Goal: Navigation & Orientation: Find specific page/section

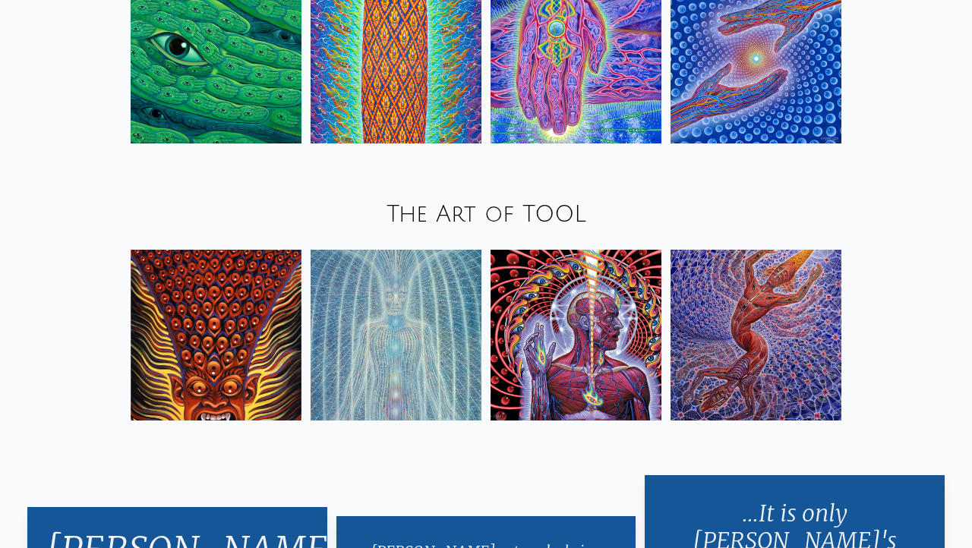
scroll to position [1895, 0]
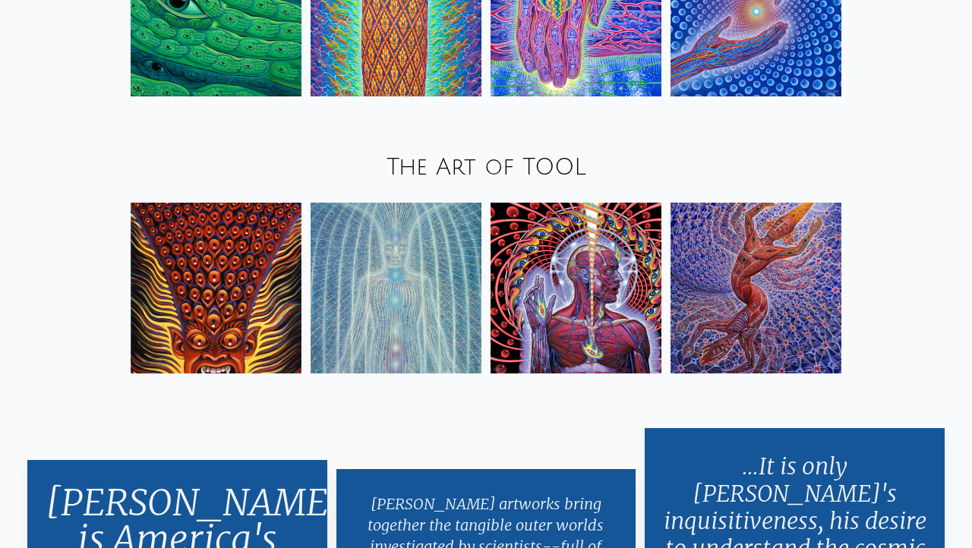
click at [505, 170] on link "The Art of TOOL" at bounding box center [487, 167] width 200 height 25
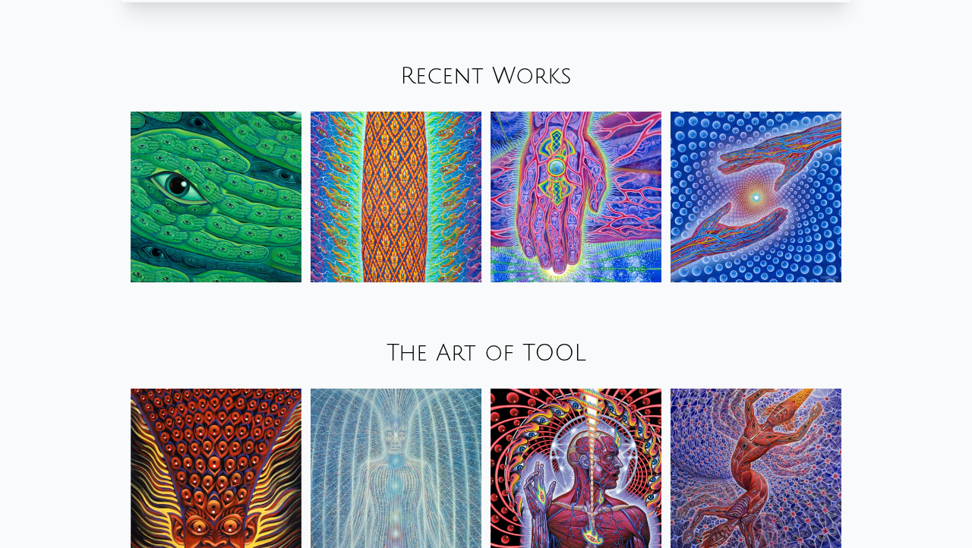
scroll to position [1662, 0]
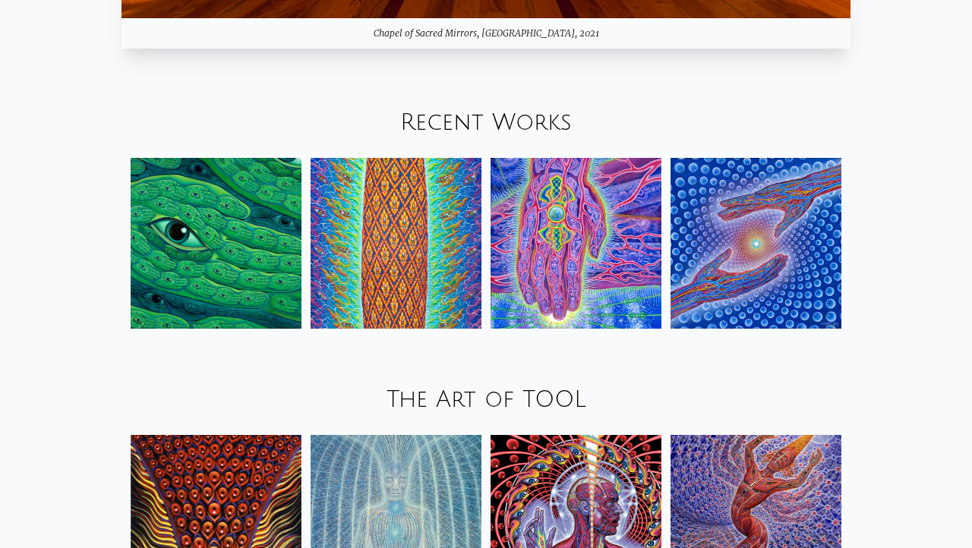
click at [480, 125] on link "Recent Works" at bounding box center [486, 122] width 172 height 25
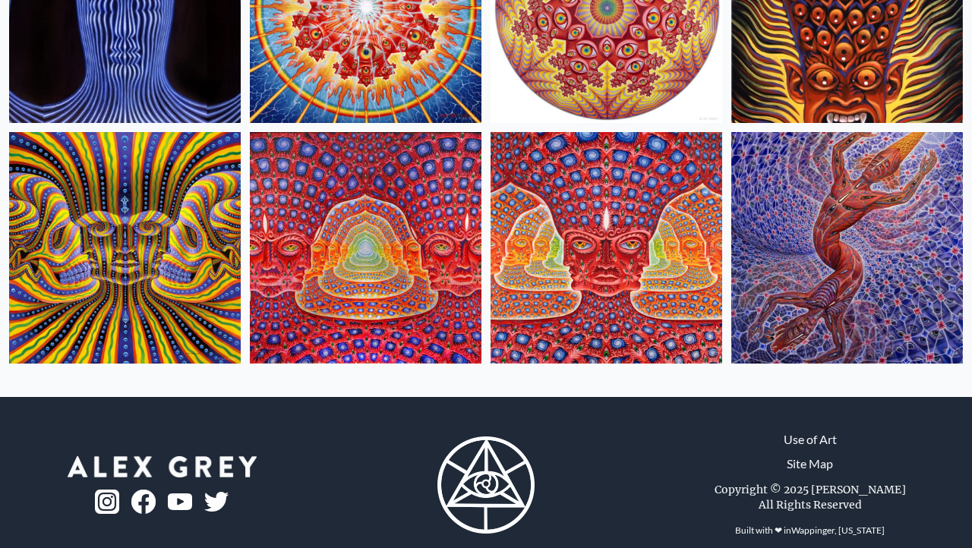
scroll to position [784, 0]
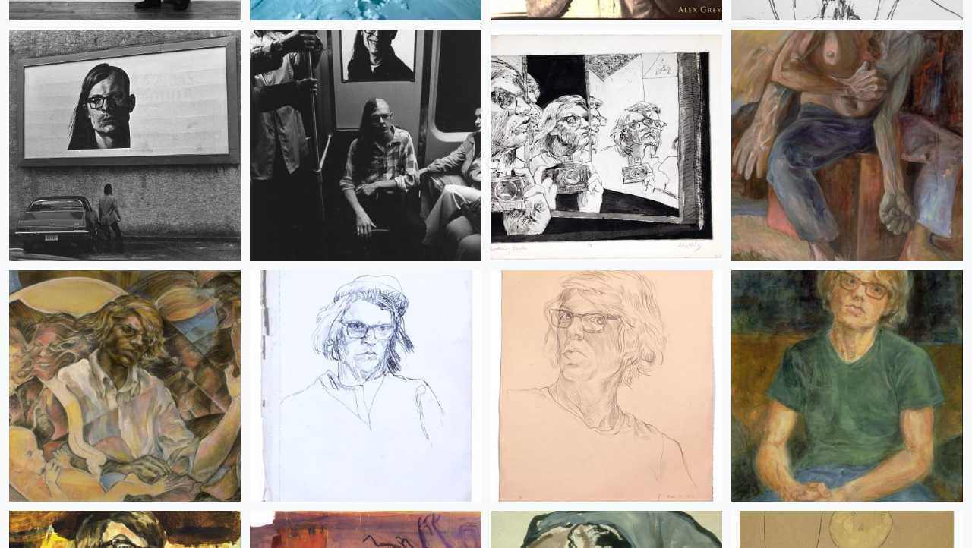
scroll to position [20282, 0]
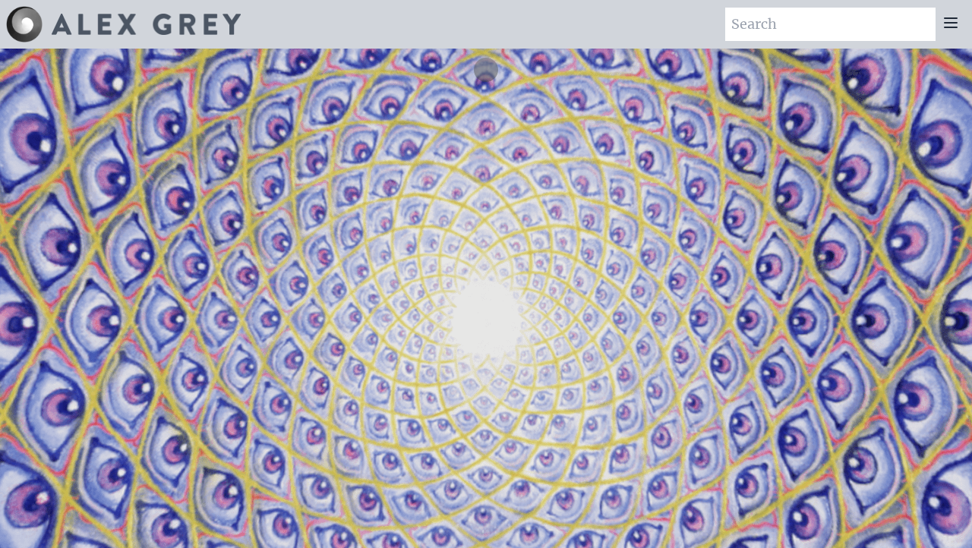
click at [160, 21] on img at bounding box center [146, 24] width 189 height 21
click at [942, 36] on div at bounding box center [950, 24] width 30 height 33
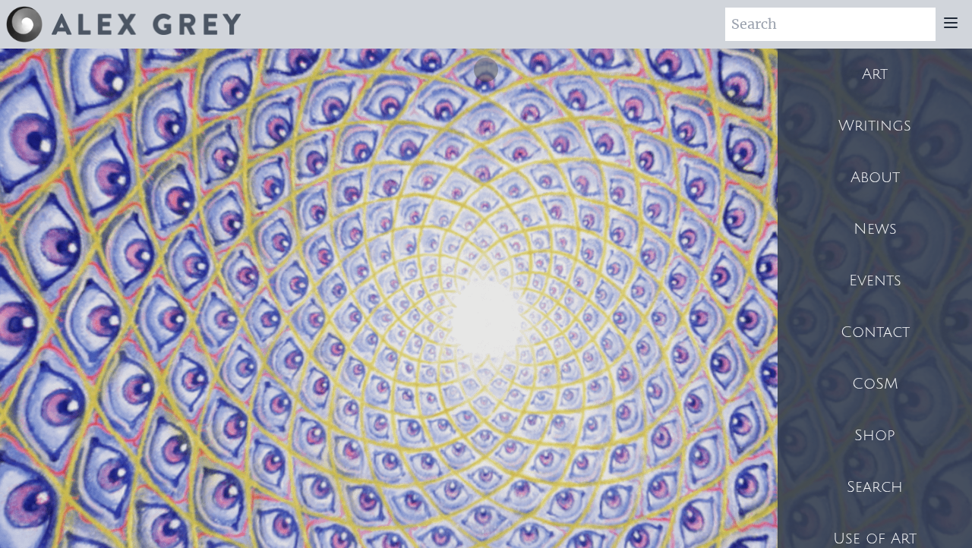
click at [944, 24] on icon at bounding box center [951, 23] width 18 height 18
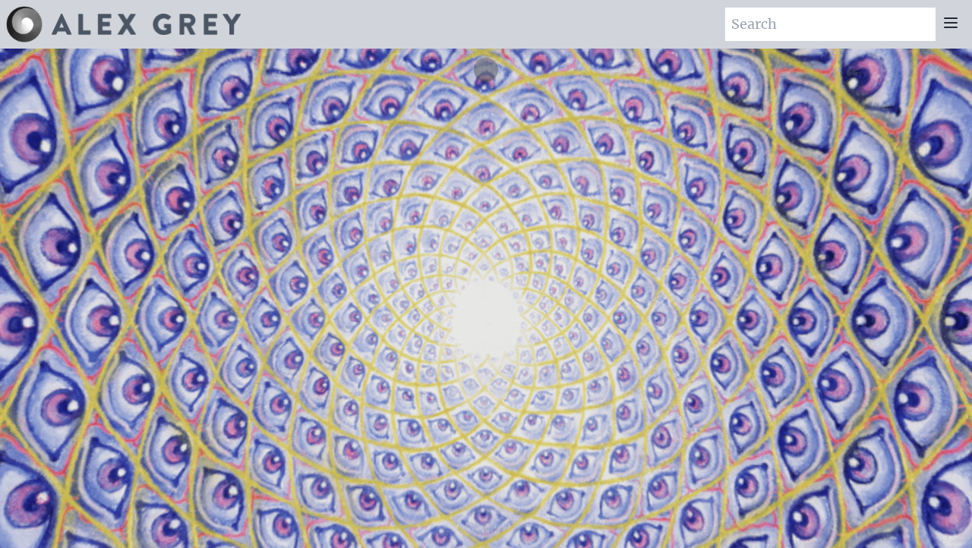
click at [944, 24] on icon at bounding box center [951, 23] width 18 height 18
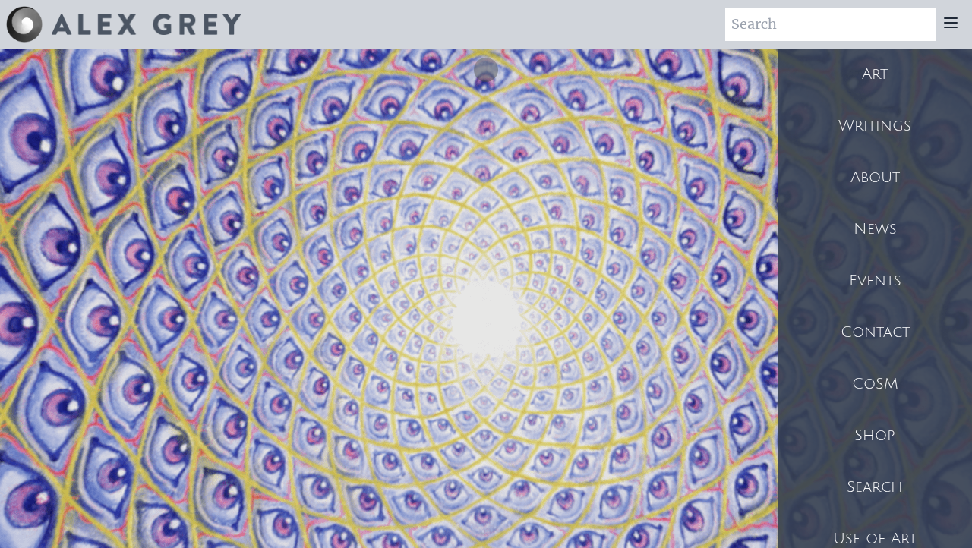
click at [916, 77] on div "Art" at bounding box center [875, 75] width 194 height 52
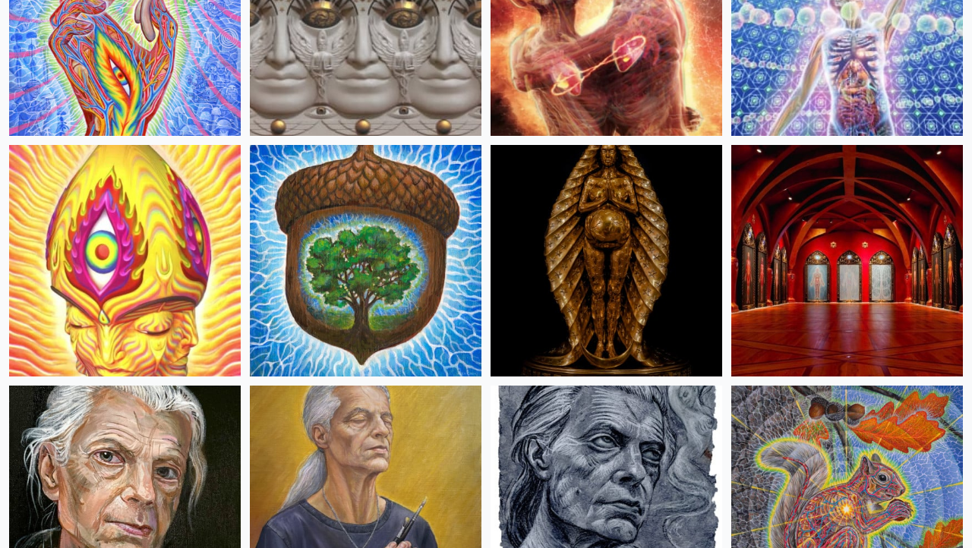
scroll to position [582, 0]
